Goal: Information Seeking & Learning: Learn about a topic

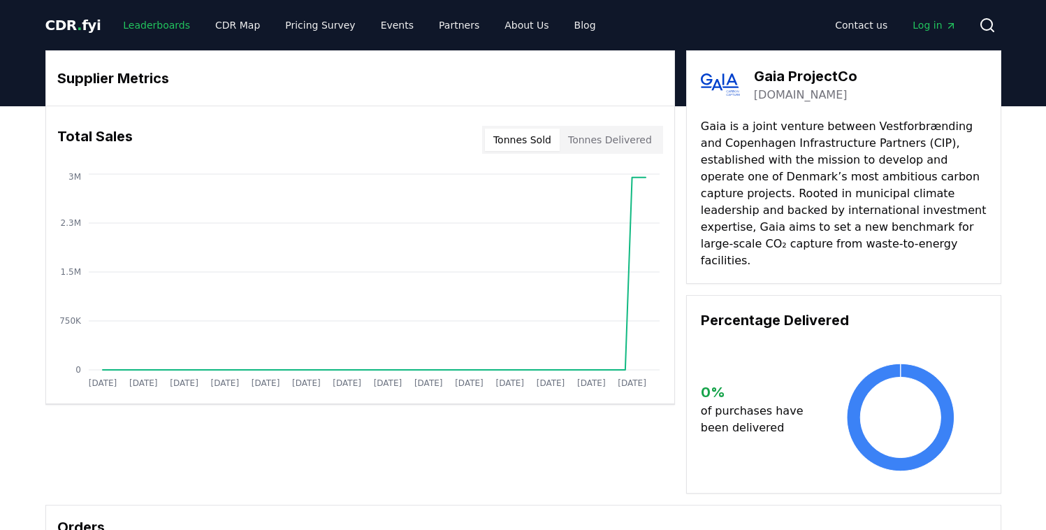
click at [143, 31] on link "Leaderboards" at bounding box center [156, 25] width 89 height 25
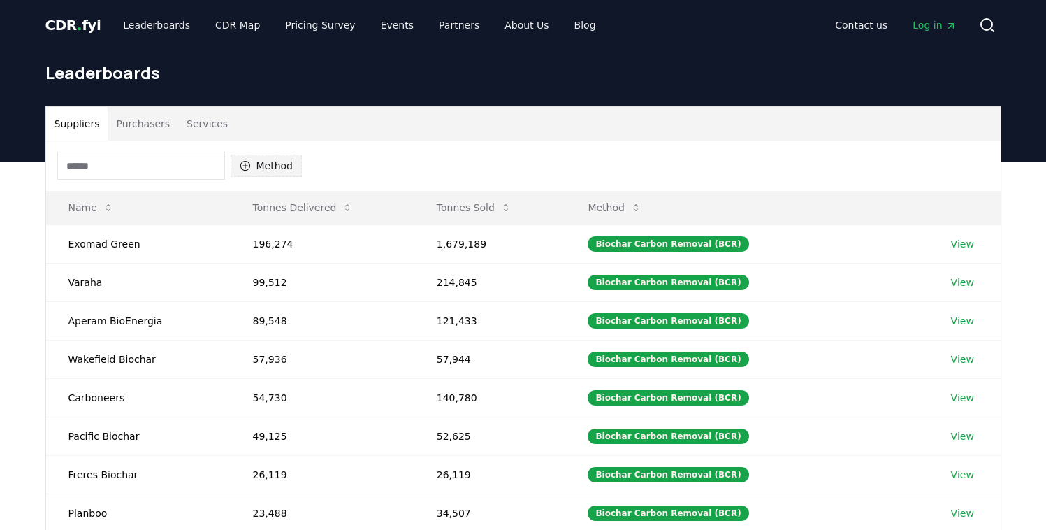
click at [274, 168] on button "Method" at bounding box center [267, 165] width 72 height 22
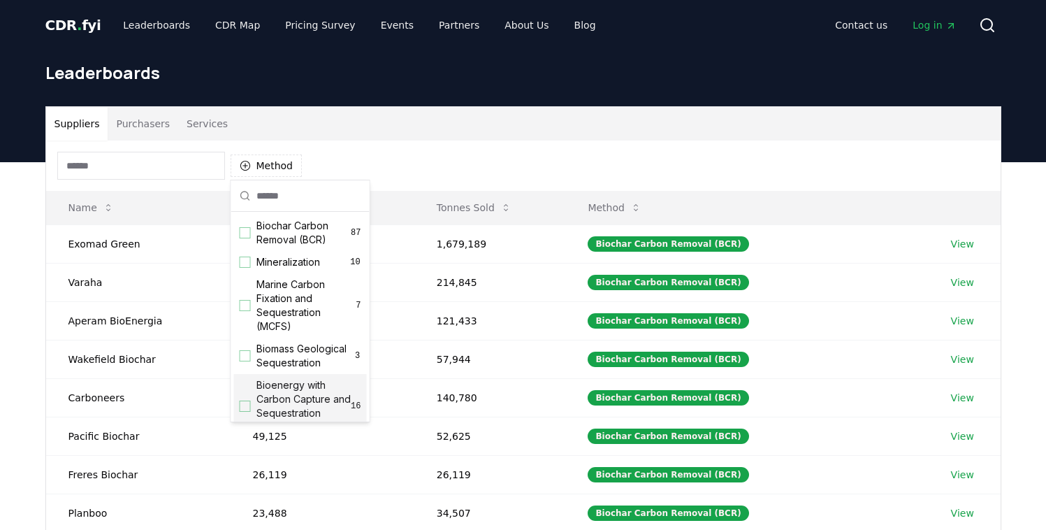
click at [243, 407] on div "Suggestions" at bounding box center [245, 405] width 11 height 11
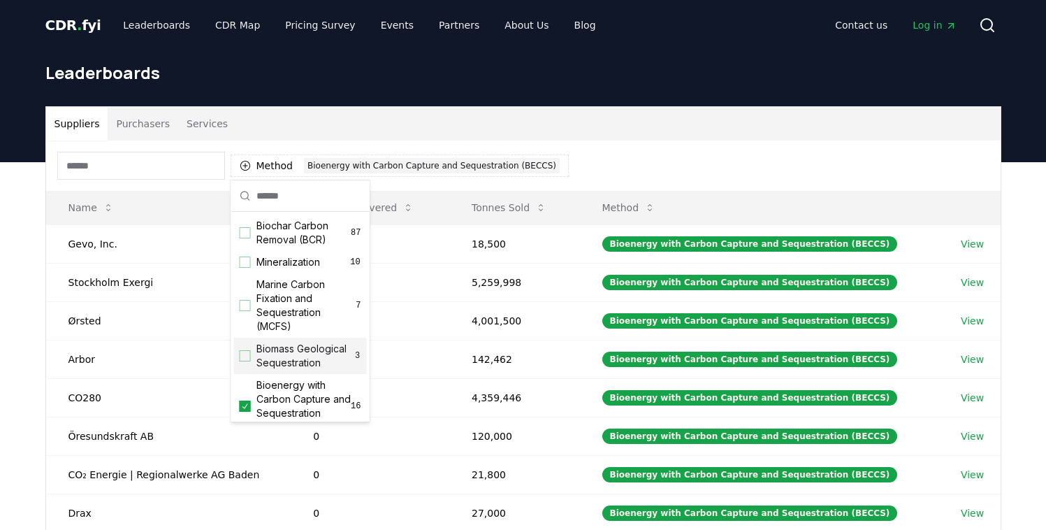
click at [624, 168] on div "Method 1 Bioenergy with Carbon Capture and Sequestration (BECCS)" at bounding box center [523, 165] width 955 height 50
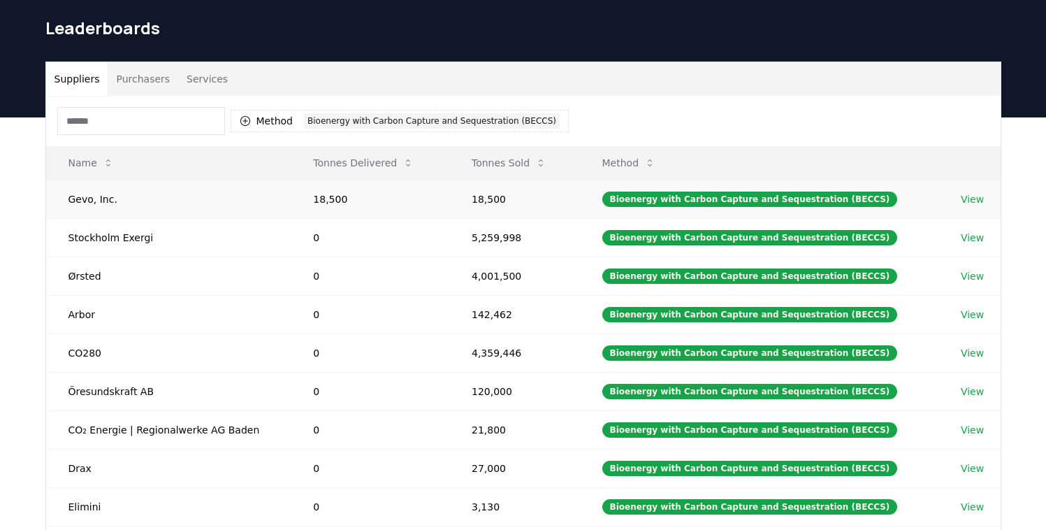
scroll to position [57, 0]
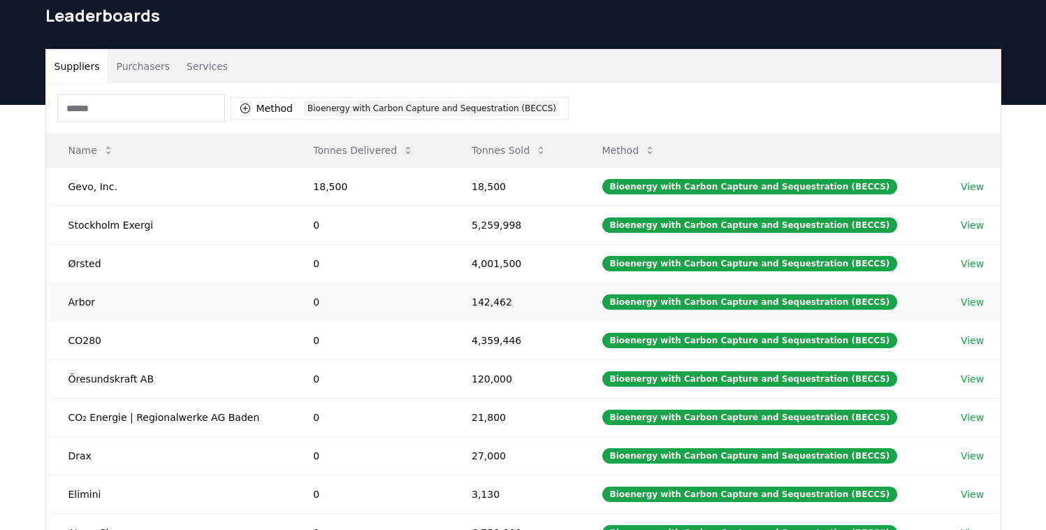
click at [969, 304] on link "View" at bounding box center [972, 302] width 23 height 14
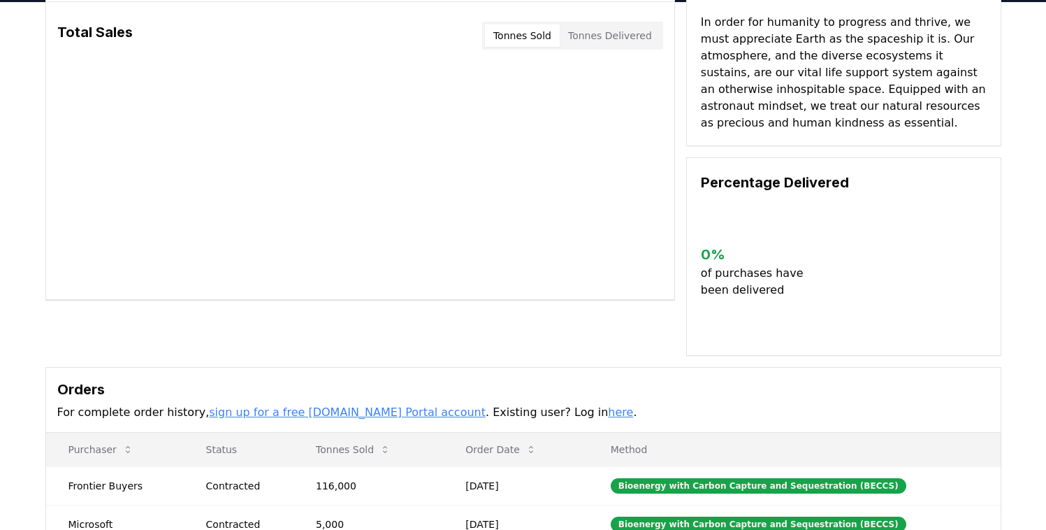
scroll to position [70, 0]
